Goal: Navigation & Orientation: Go to known website

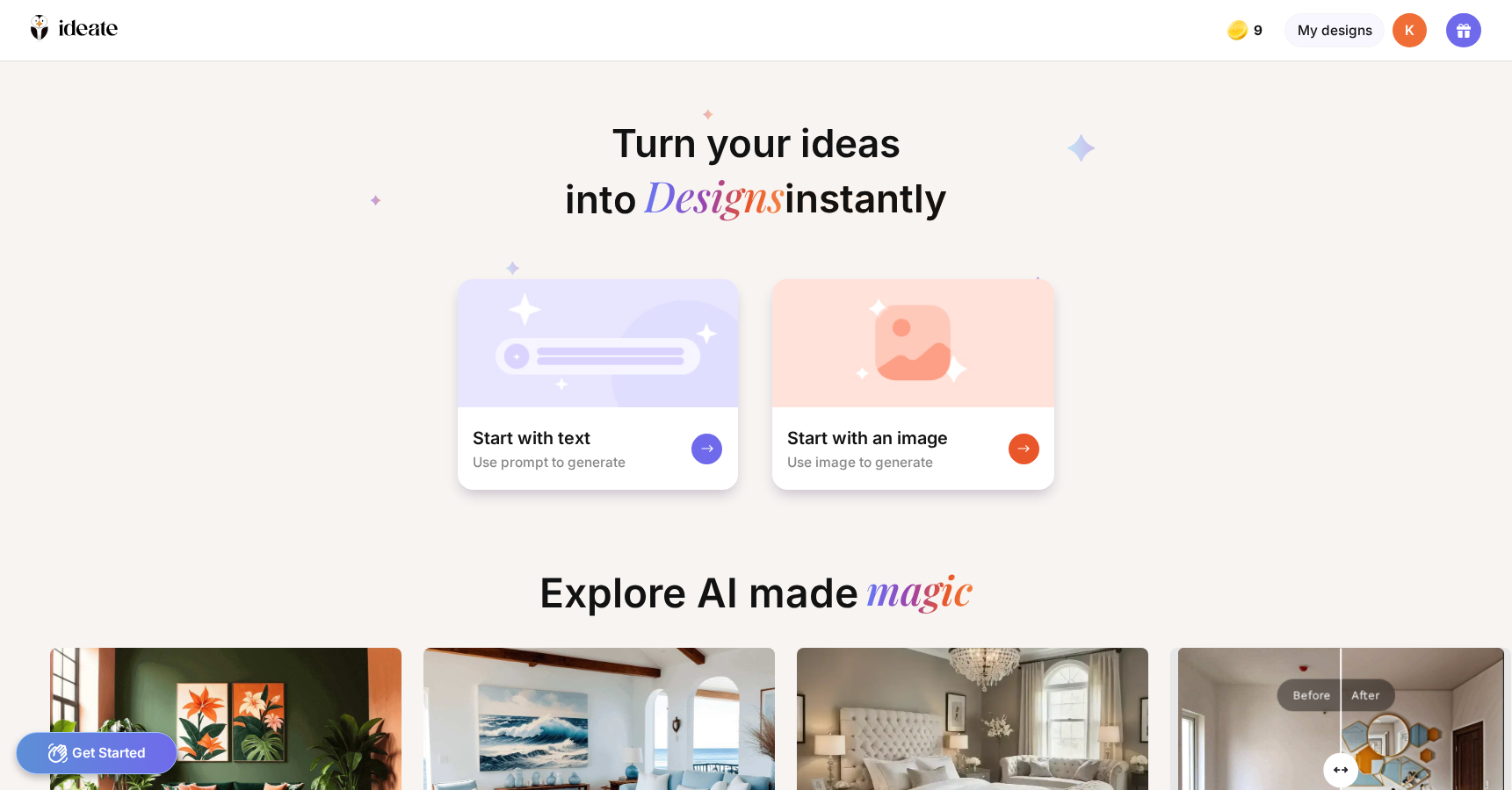
scroll to position [0, 25]
